Goal: Transaction & Acquisition: Download file/media

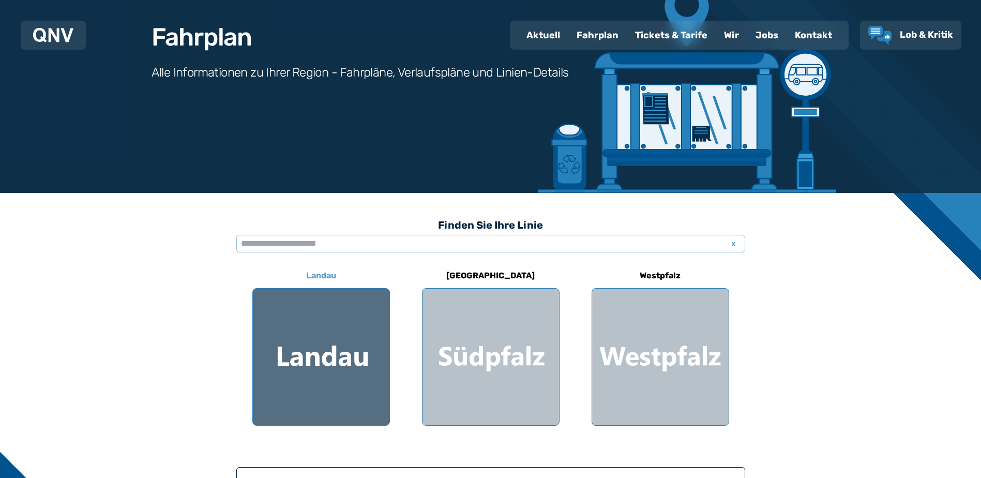
scroll to position [103, 0]
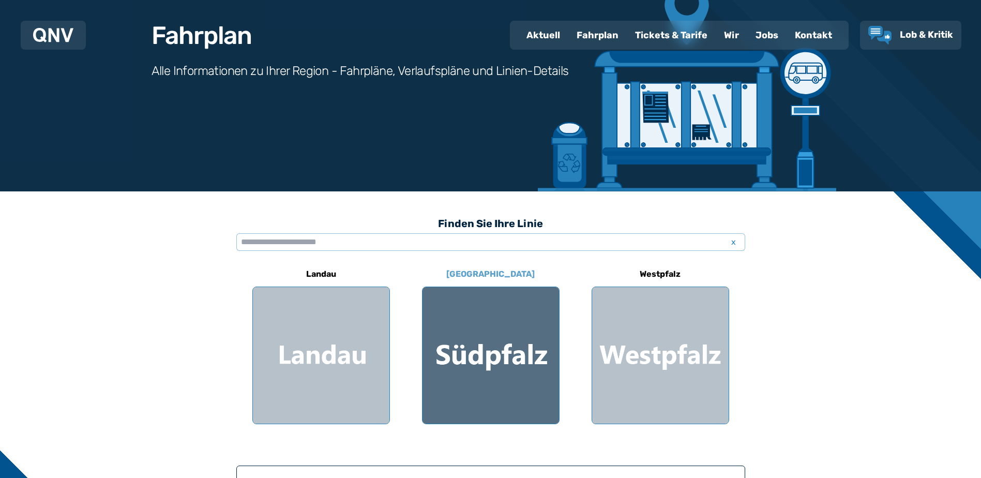
click at [474, 333] on div at bounding box center [490, 355] width 136 height 136
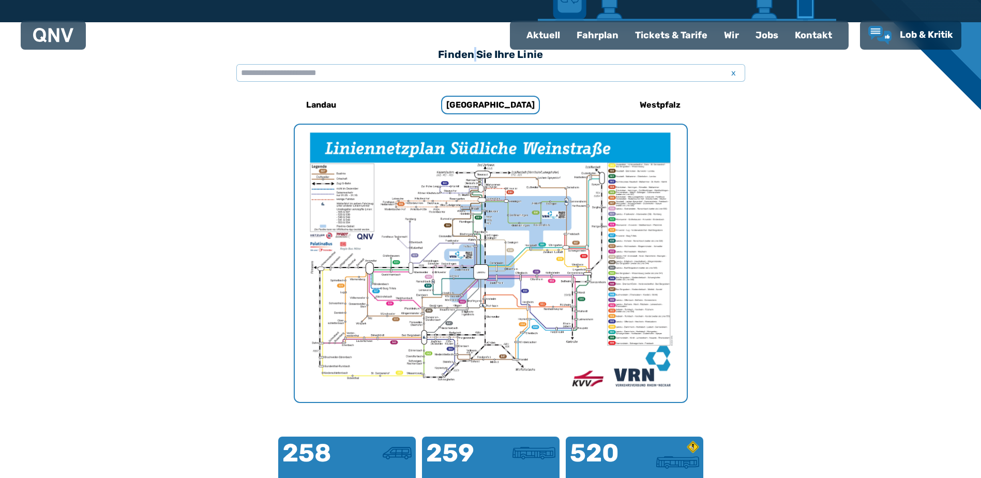
scroll to position [77, 0]
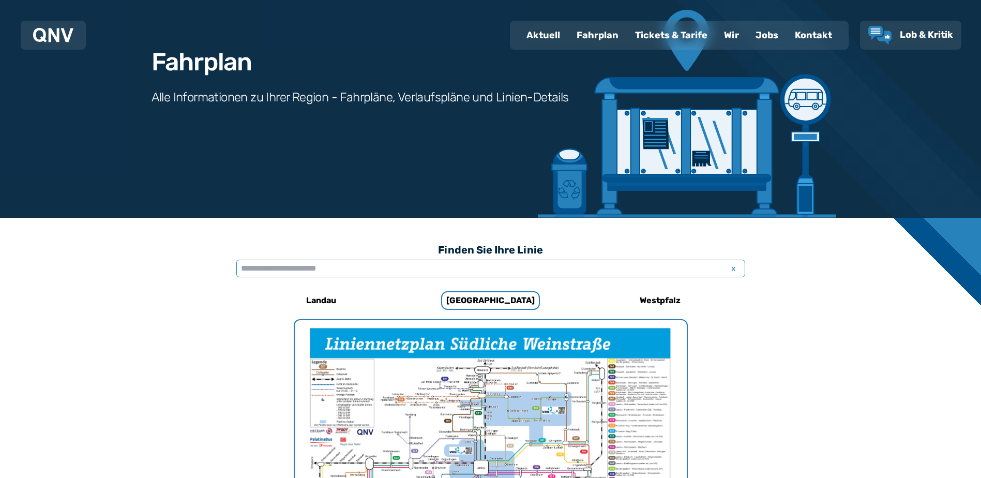
click at [354, 269] on input "text" at bounding box center [490, 268] width 509 height 18
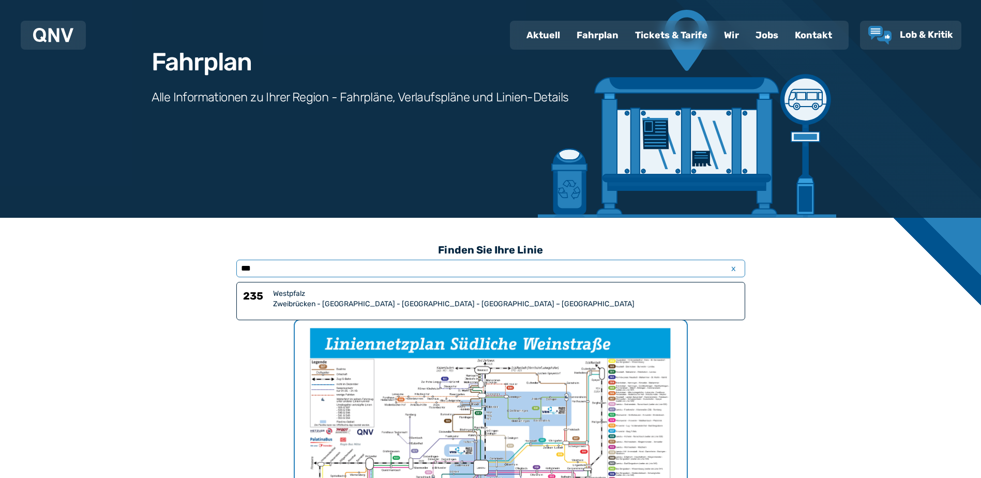
type input "***"
click at [318, 294] on div "Westpfalz" at bounding box center [505, 293] width 465 height 10
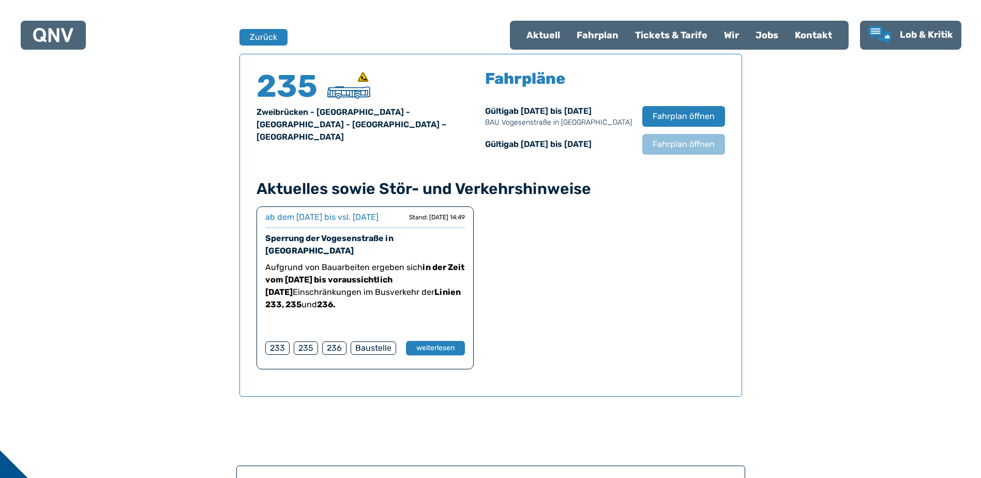
scroll to position [681, 0]
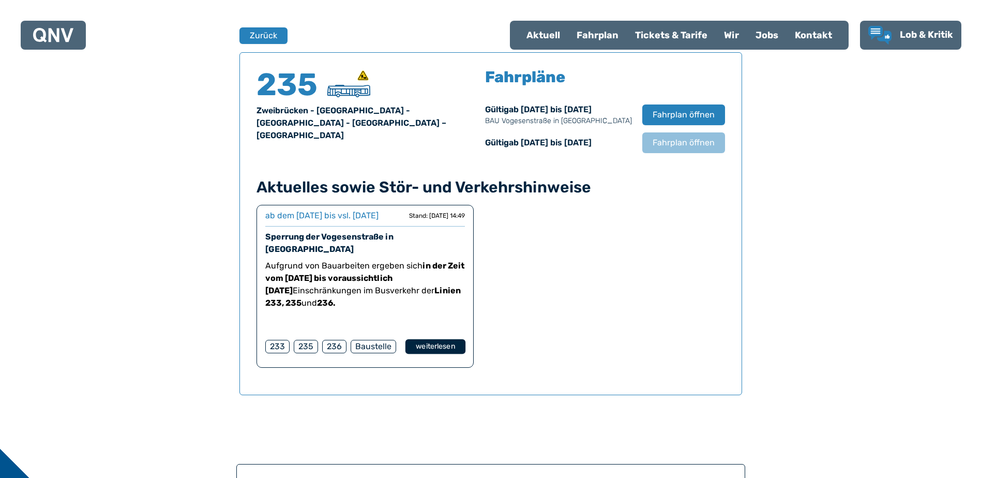
click at [422, 344] on button "weiterlesen" at bounding box center [435, 346] width 60 height 15
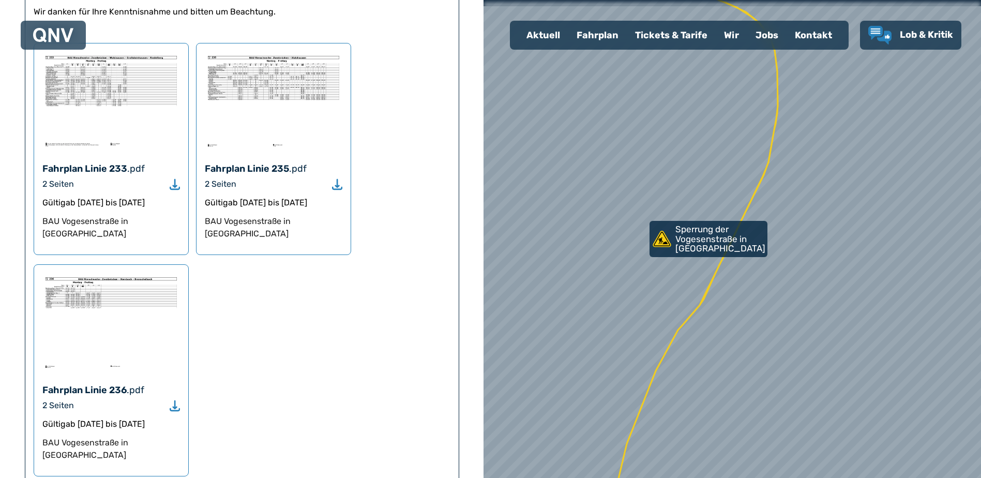
scroll to position [655, 0]
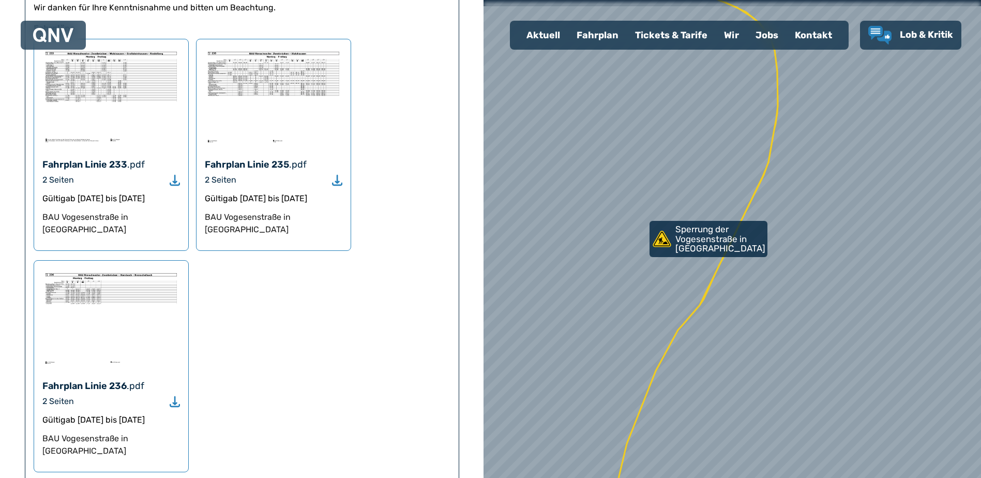
click at [270, 84] on img at bounding box center [273, 97] width 137 height 98
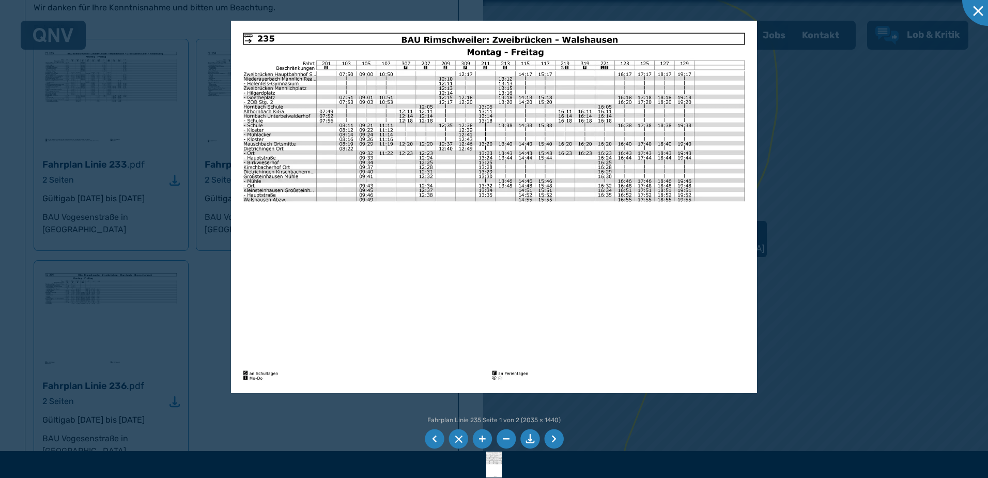
click at [184, 188] on div at bounding box center [494, 239] width 988 height 478
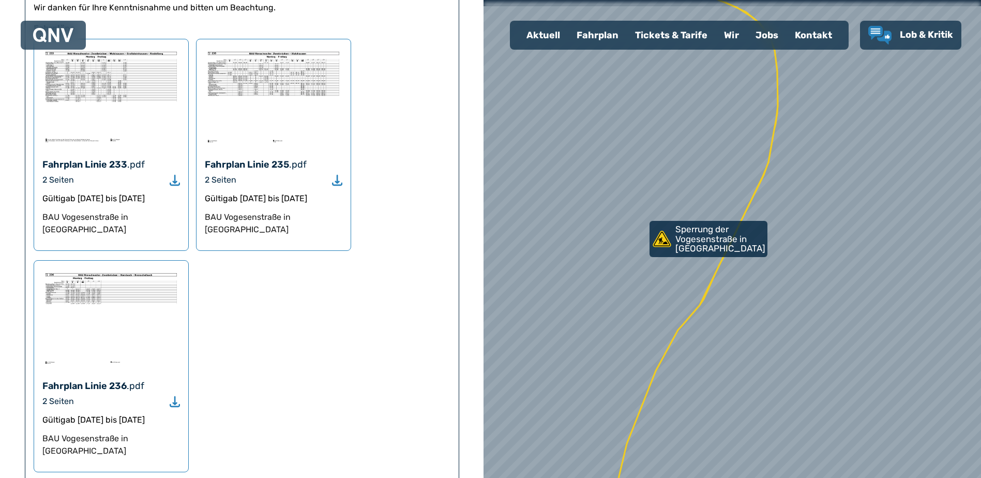
click at [252, 174] on div "2 Seiten" at bounding box center [273, 180] width 137 height 12
click at [302, 157] on div ".pdf" at bounding box center [298, 164] width 18 height 14
click at [336, 175] on use "Download" at bounding box center [337, 180] width 10 height 11
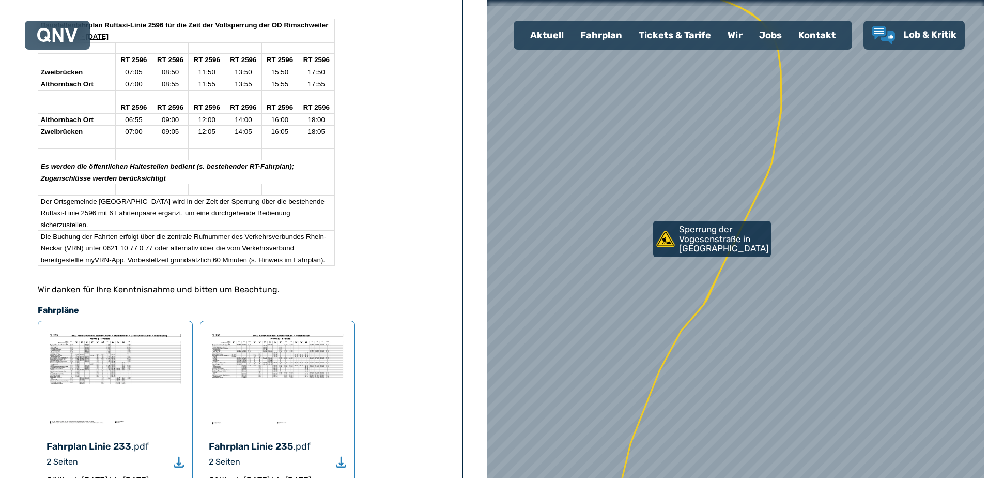
scroll to position [448, 0]
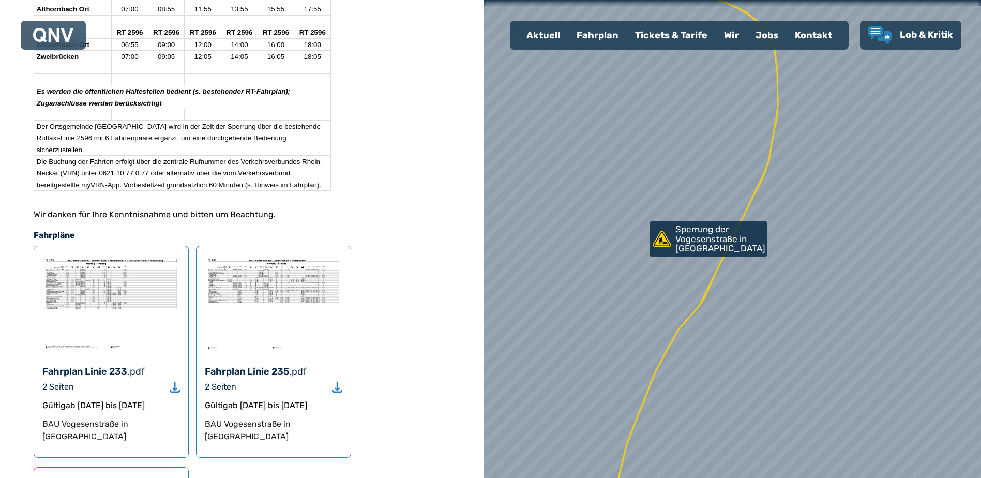
click at [111, 328] on div "Fahrplan Linie 233 .pdf 2 Seiten Gültig ab [DATE] bis [DATE] BAU Vogesenstraße …" at bounding box center [111, 352] width 155 height 212
click at [104, 254] on img at bounding box center [110, 303] width 137 height 98
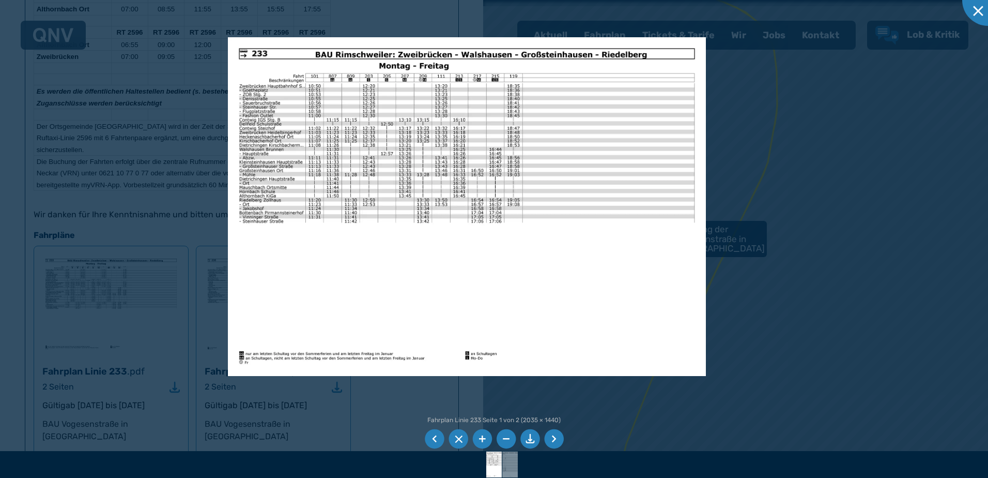
click at [171, 276] on div at bounding box center [494, 239] width 988 height 478
click at [808, 108] on div at bounding box center [494, 239] width 988 height 478
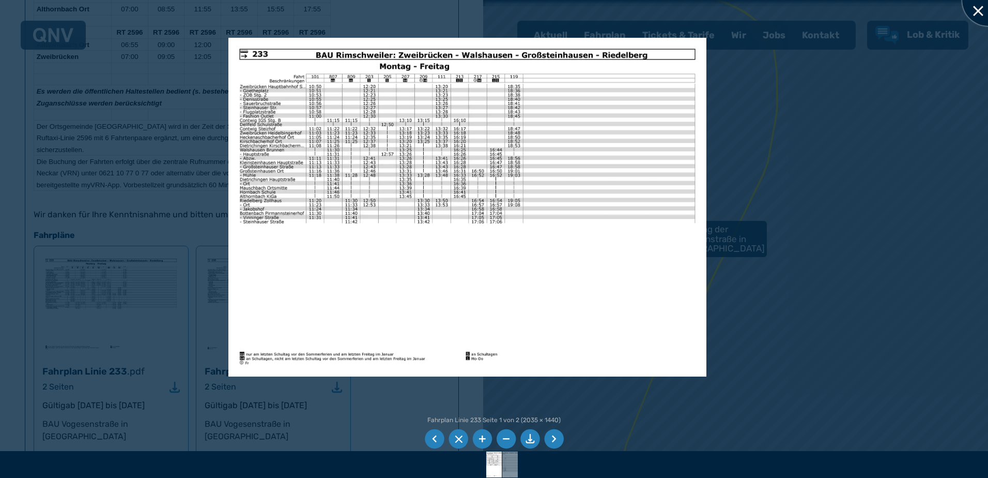
click at [977, 6] on div at bounding box center [988, 0] width 52 height 52
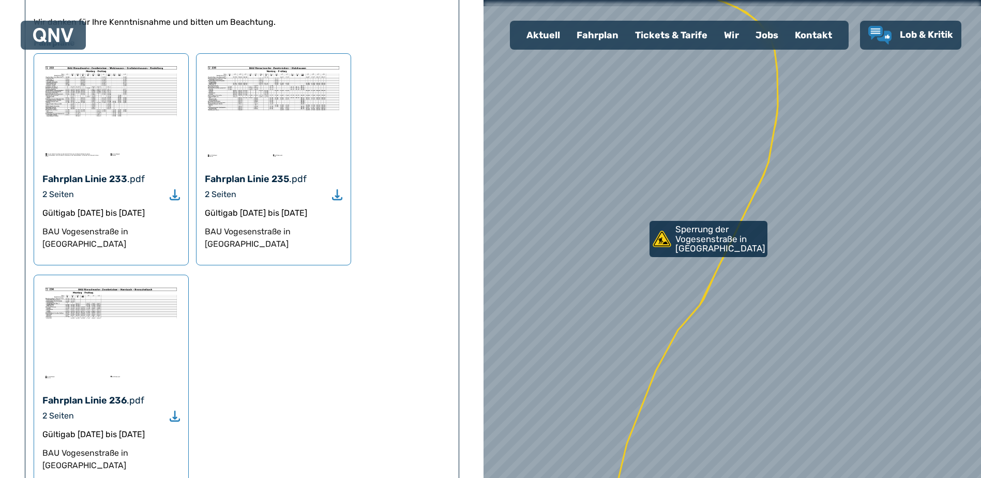
scroll to position [689, 0]
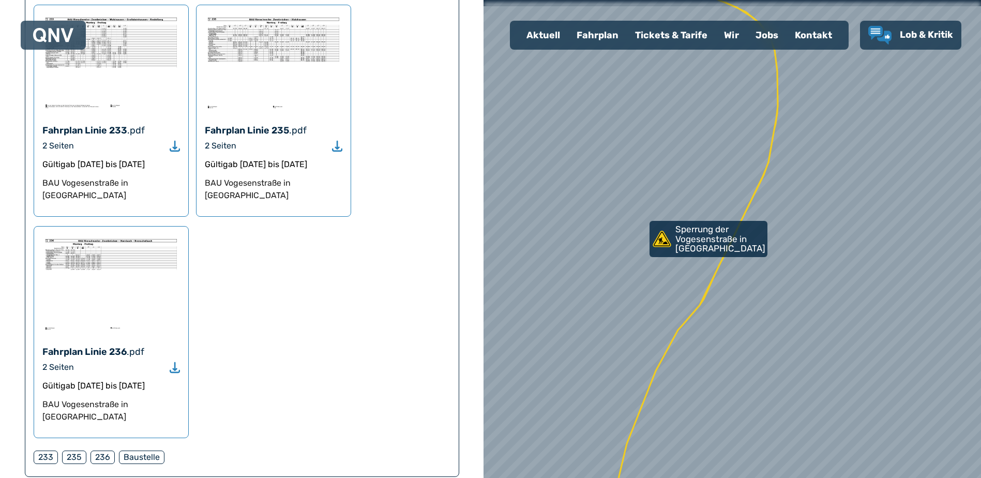
click at [94, 235] on img at bounding box center [110, 284] width 137 height 98
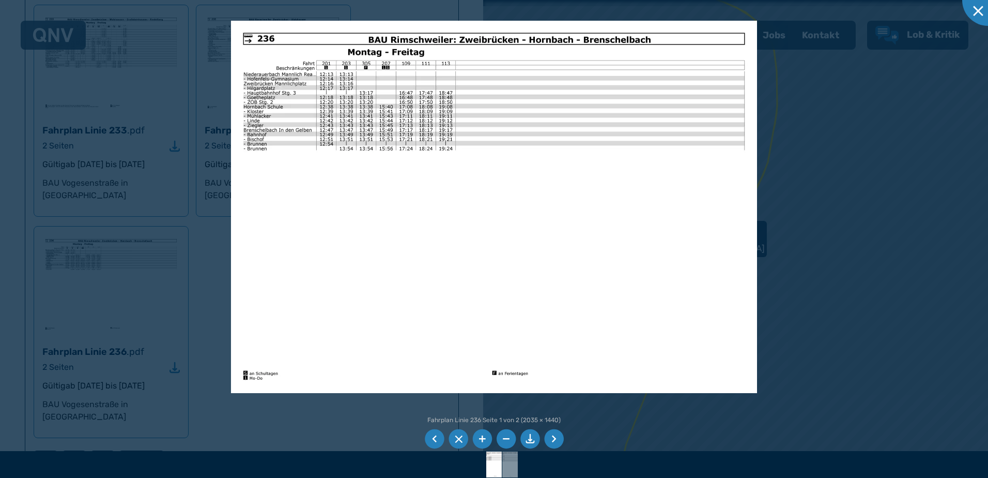
click at [133, 312] on div at bounding box center [494, 239] width 988 height 478
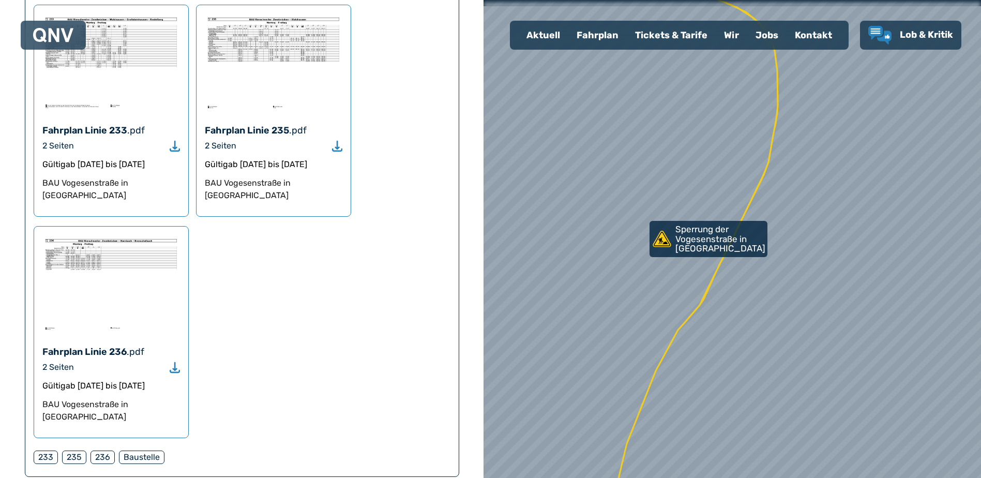
click at [174, 141] on use "Download" at bounding box center [175, 146] width 10 height 11
click at [178, 361] on icon "Download" at bounding box center [175, 367] width 10 height 12
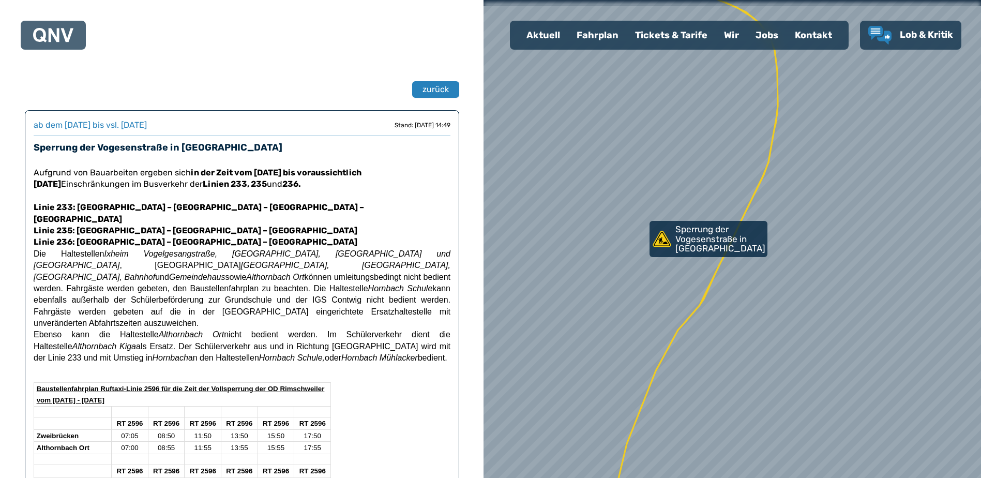
scroll to position [0, 0]
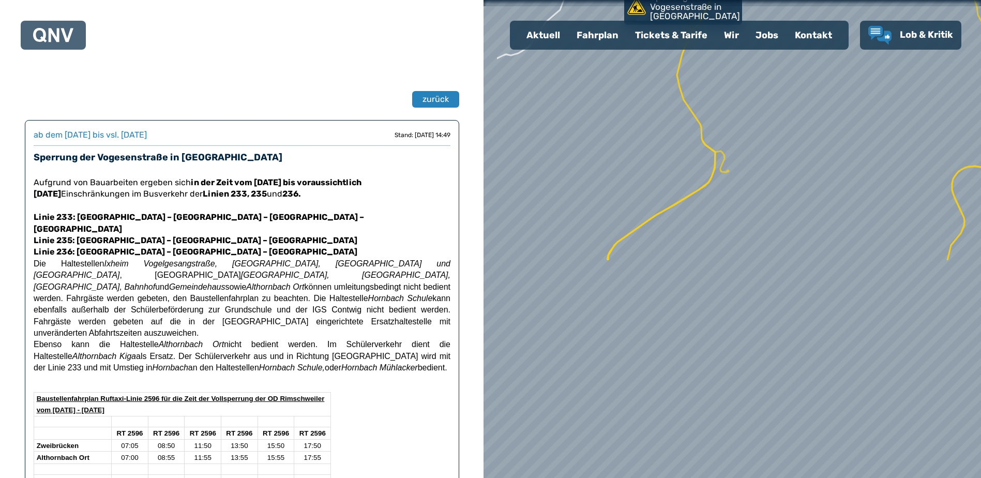
drag, startPoint x: 706, startPoint y: 332, endPoint x: 772, endPoint y: 68, distance: 272.8
click at [772, 68] on div at bounding box center [736, 238] width 596 height 573
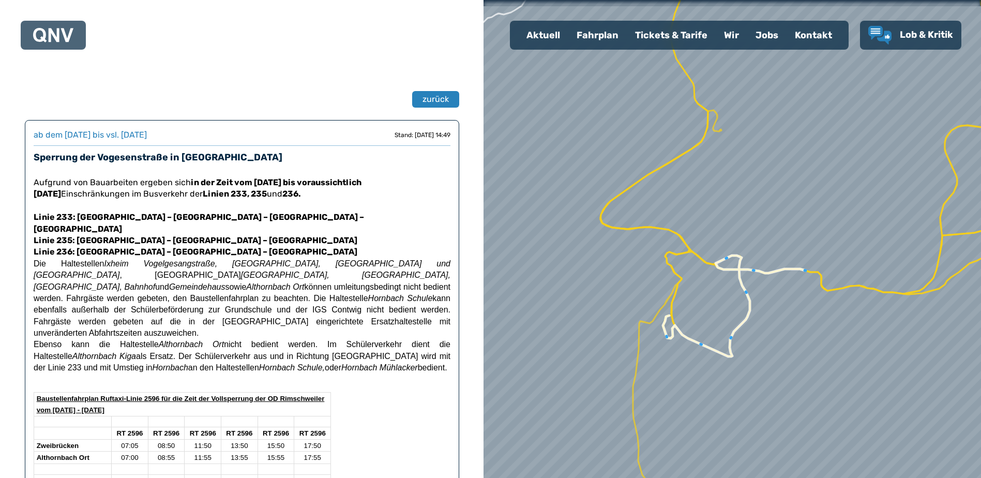
drag, startPoint x: 731, startPoint y: 240, endPoint x: 722, endPoint y: 202, distance: 40.0
click at [722, 202] on div at bounding box center [732, 238] width 596 height 573
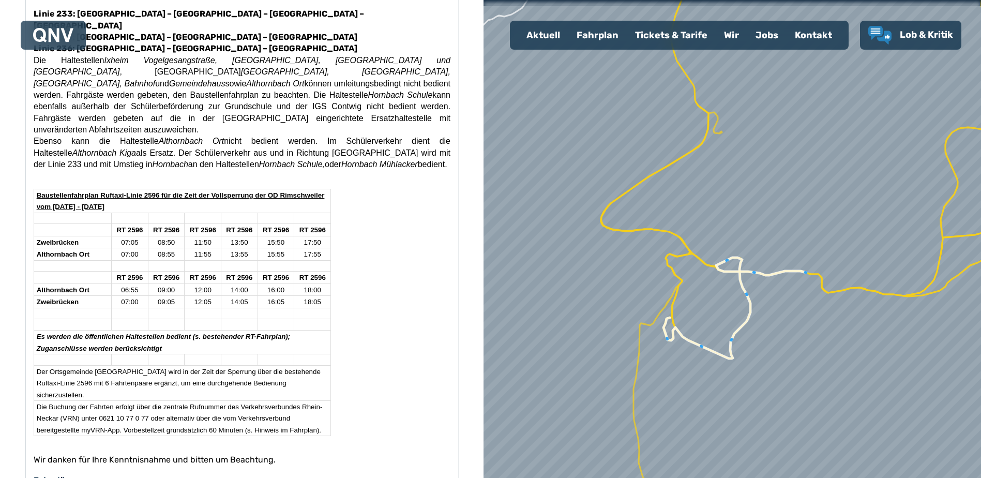
scroll to position [207, 0]
